Goal: Task Accomplishment & Management: Use online tool/utility

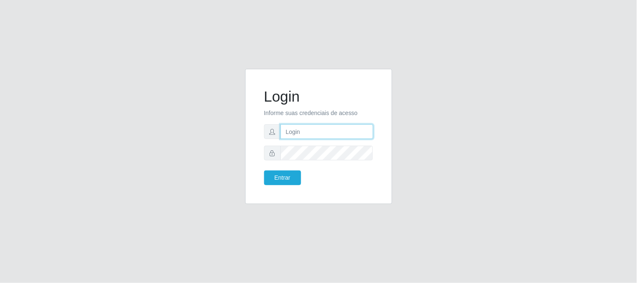
click at [337, 135] on input "text" at bounding box center [327, 131] width 93 height 15
type input "[EMAIL_ADDRESS][DOMAIN_NAME]"
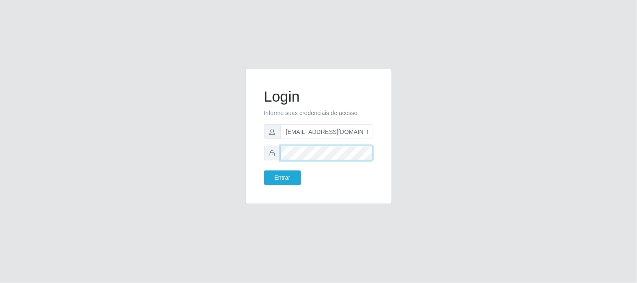
click at [264, 171] on button "Entrar" at bounding box center [282, 178] width 37 height 15
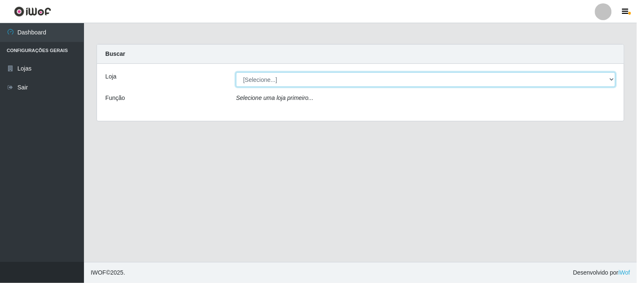
click at [612, 81] on select "[Selecione...] Queiroz Atacadão - [GEOGRAPHIC_DATA]" at bounding box center [426, 79] width 380 height 15
select select "464"
click at [236, 72] on select "[Selecione...] Queiroz Atacadão - [GEOGRAPHIC_DATA]" at bounding box center [426, 79] width 380 height 15
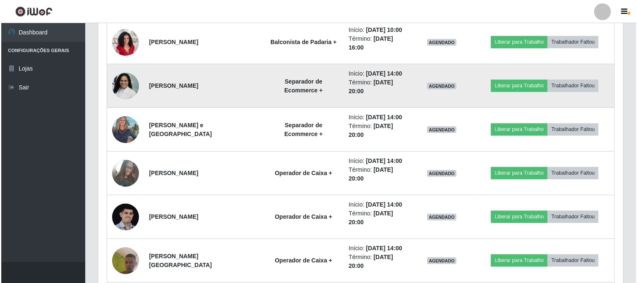
scroll to position [637, 0]
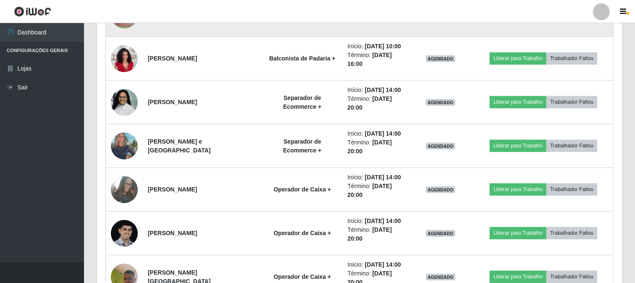
click at [506, 21] on button "Liberar para Trabalho" at bounding box center [518, 15] width 57 height 12
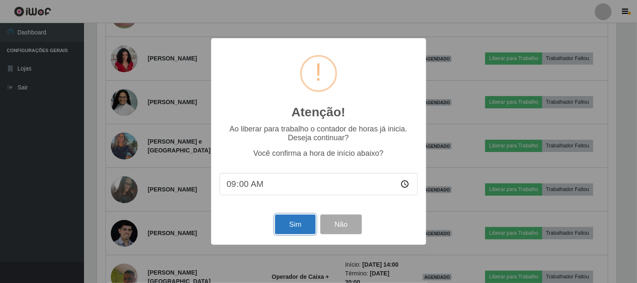
click at [301, 221] on button "Sim" at bounding box center [295, 225] width 41 height 20
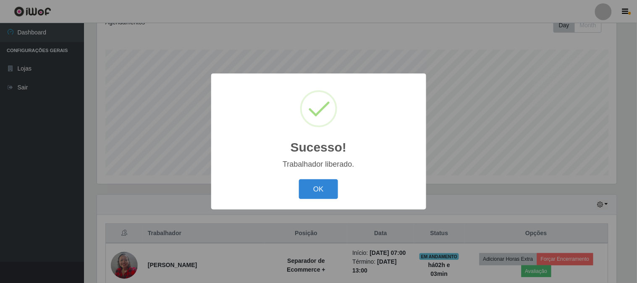
click at [316, 195] on button "OK" at bounding box center [318, 189] width 39 height 20
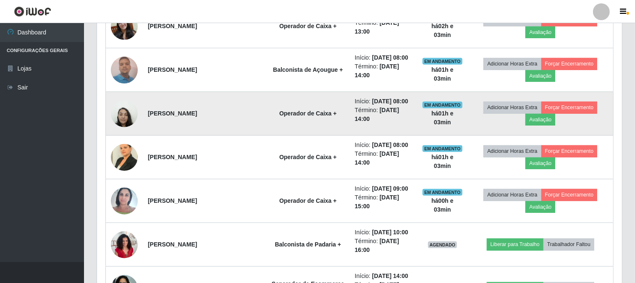
scroll to position [452, 0]
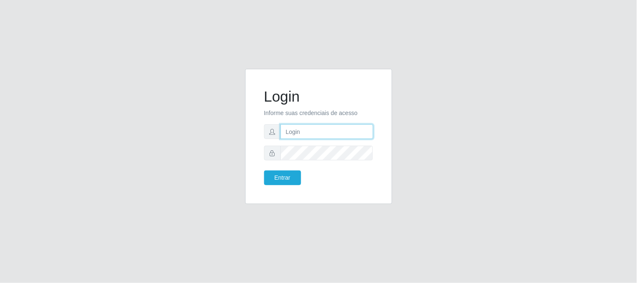
click at [332, 133] on input "text" at bounding box center [327, 131] width 93 height 15
type input "[EMAIL_ADDRESS][DOMAIN_NAME]"
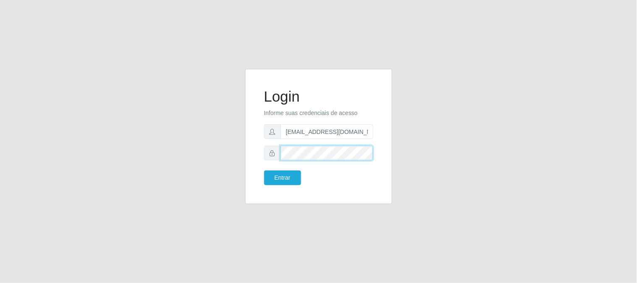
click at [264, 171] on button "Entrar" at bounding box center [282, 178] width 37 height 15
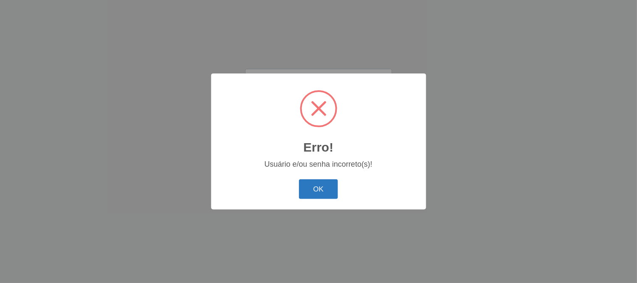
click at [313, 194] on button "OK" at bounding box center [318, 189] width 39 height 20
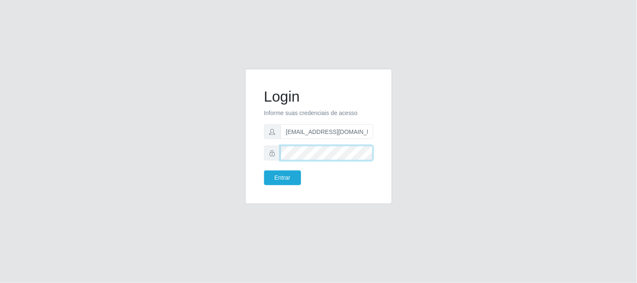
click at [264, 171] on button "Entrar" at bounding box center [282, 178] width 37 height 15
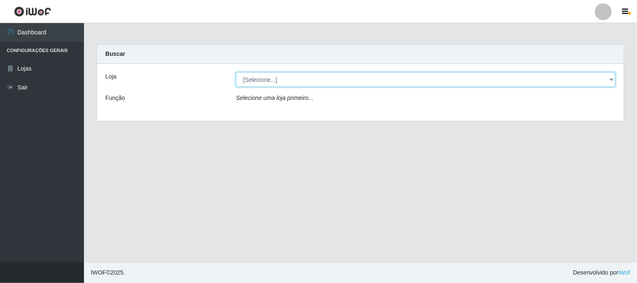
click at [305, 80] on select "[Selecione...] Queiroz Atacadão - [GEOGRAPHIC_DATA]" at bounding box center [426, 79] width 380 height 15
select select "464"
click at [236, 72] on select "[Selecione...] Queiroz Atacadão - [GEOGRAPHIC_DATA]" at bounding box center [426, 79] width 380 height 15
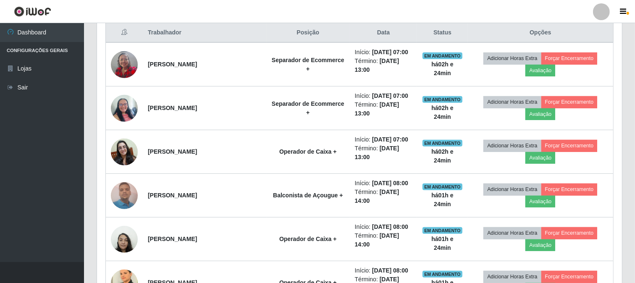
scroll to position [326, 0]
